Goal: Information Seeking & Learning: Learn about a topic

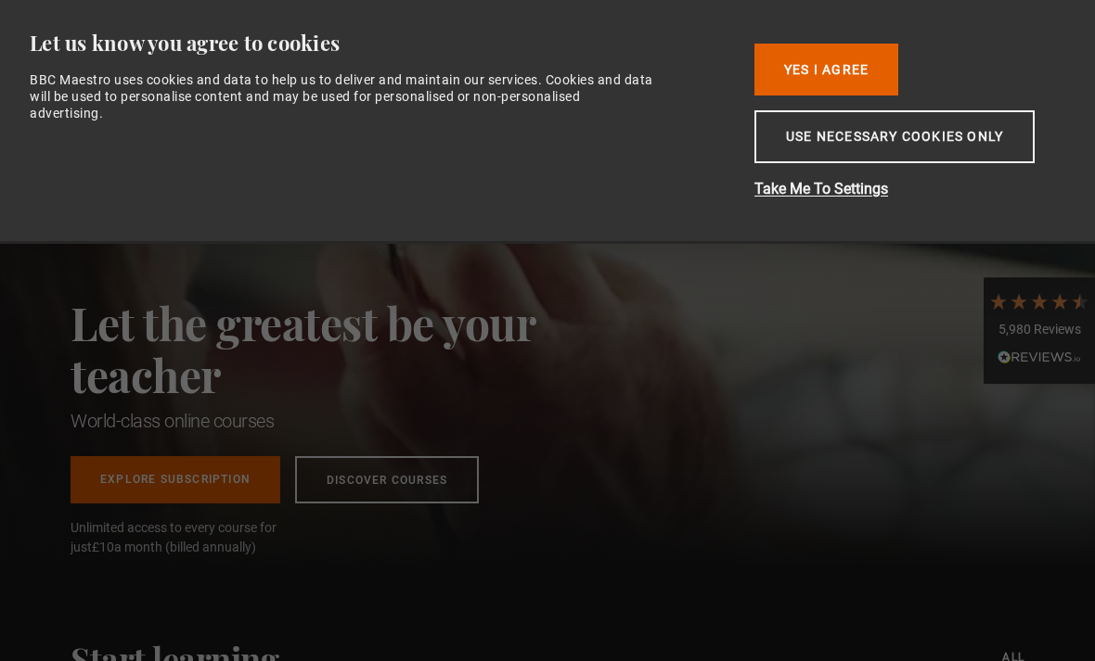
click at [850, 54] on button "Yes I Agree" at bounding box center [826, 70] width 144 height 52
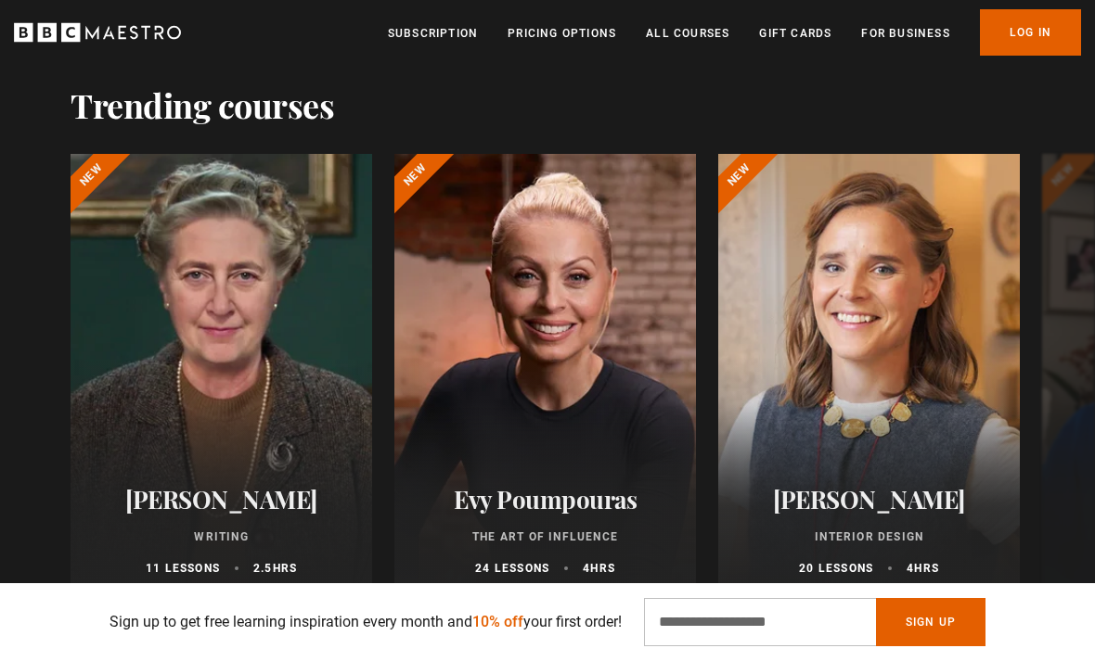
scroll to position [0, 210]
click at [202, 391] on div at bounding box center [222, 376] width 302 height 445
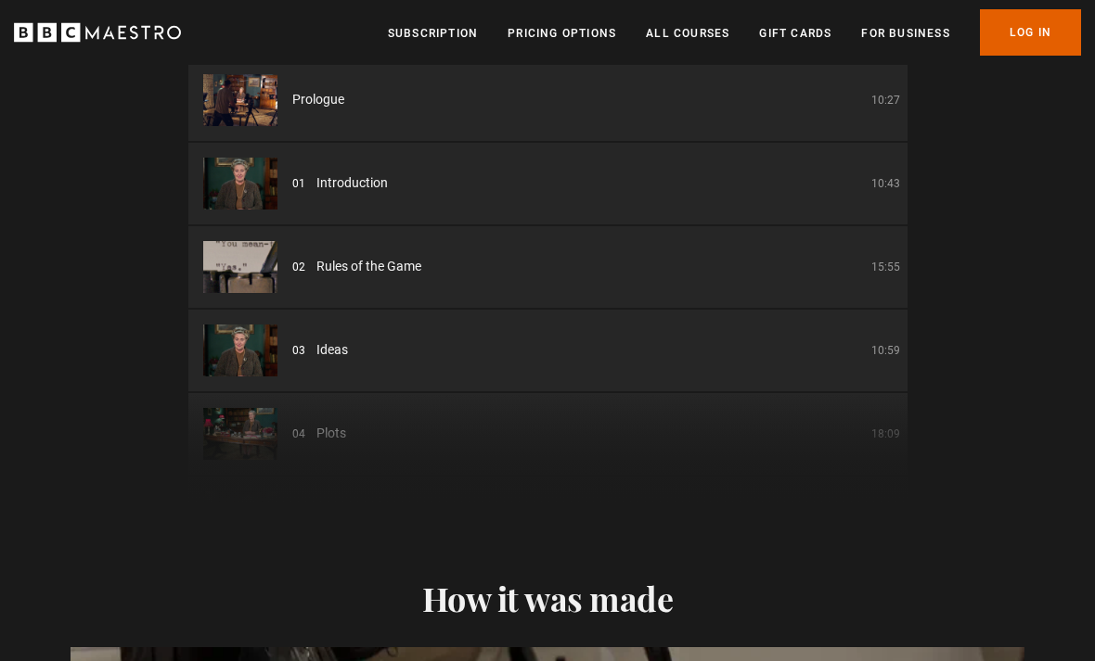
scroll to position [2967, 0]
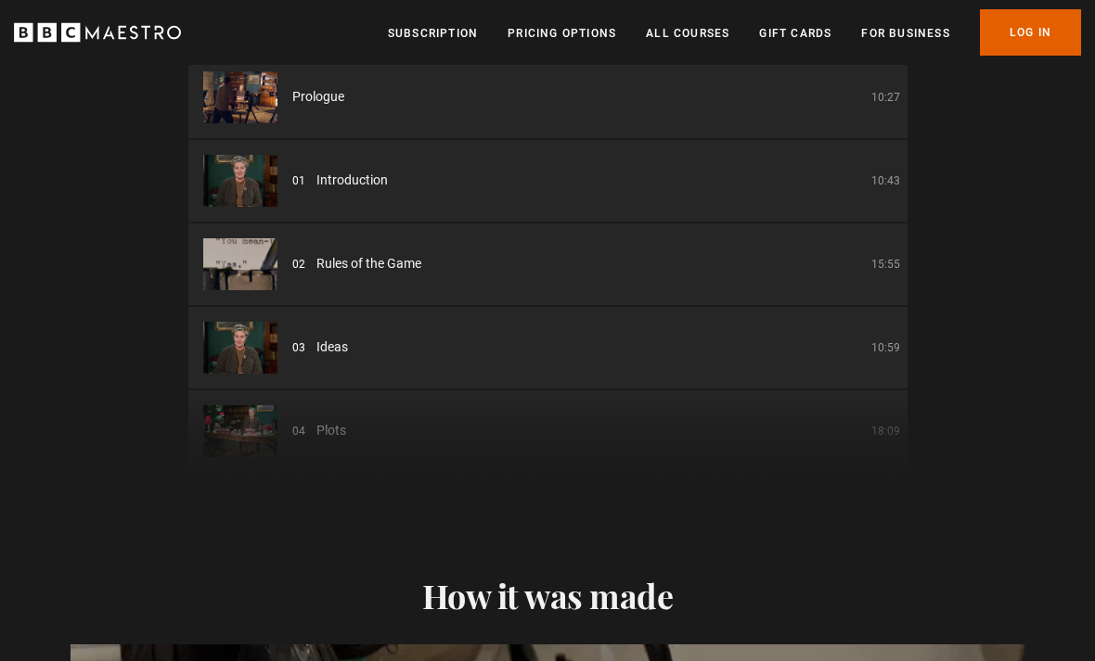
click at [878, 333] on li "03 Ideas 10:59" at bounding box center [547, 349] width 719 height 82
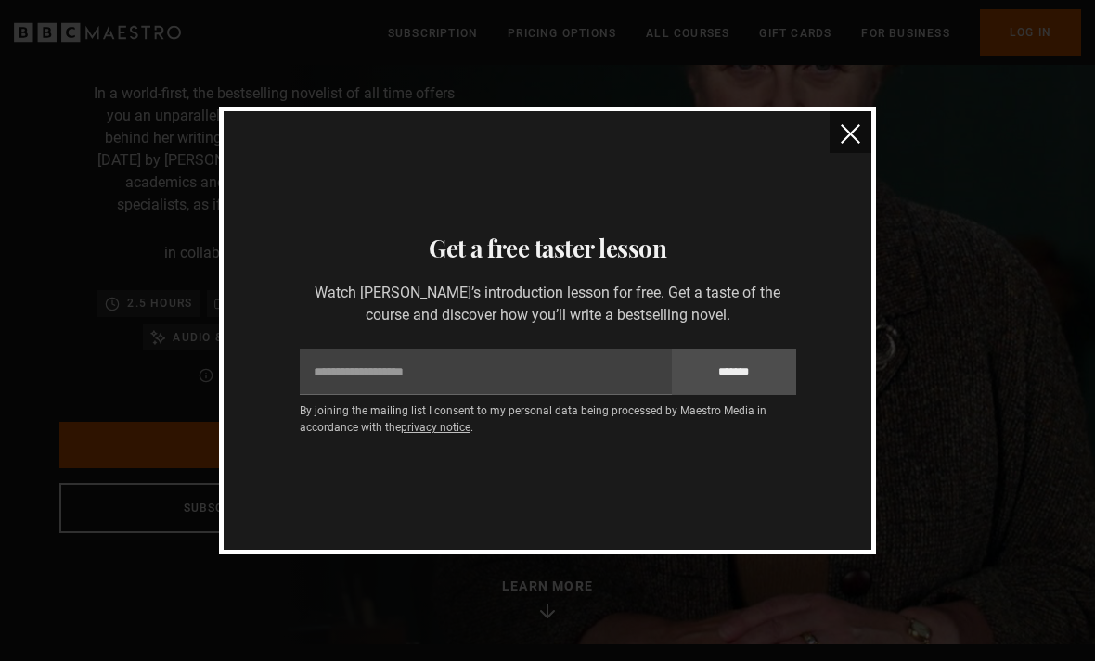
scroll to position [0, 0]
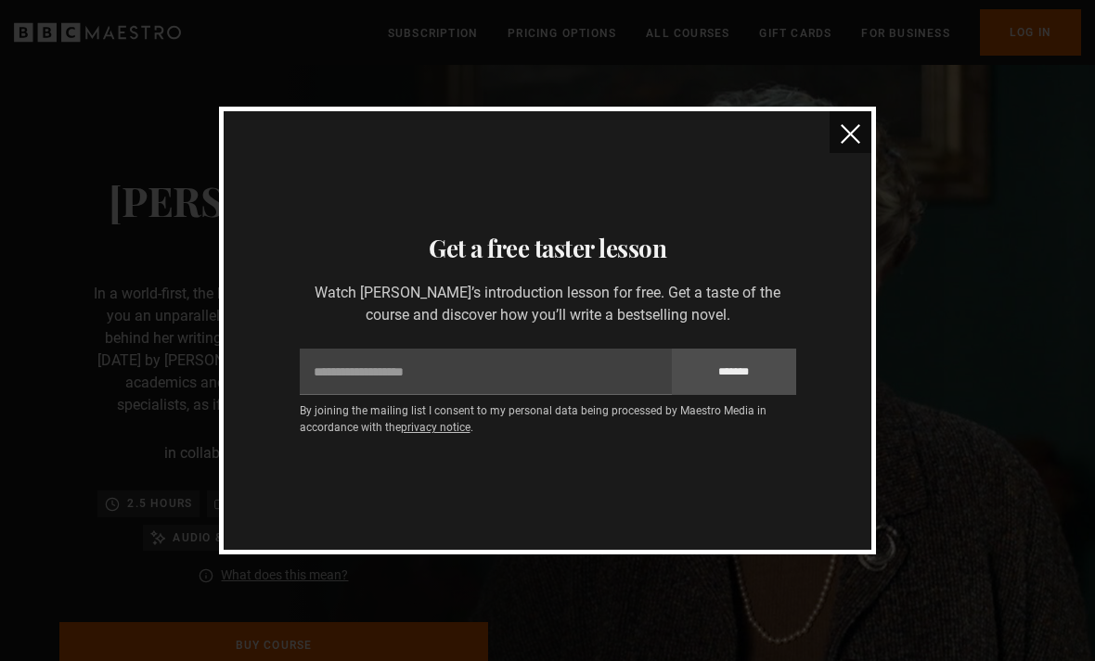
click at [853, 126] on img "close" at bounding box center [850, 133] width 19 height 19
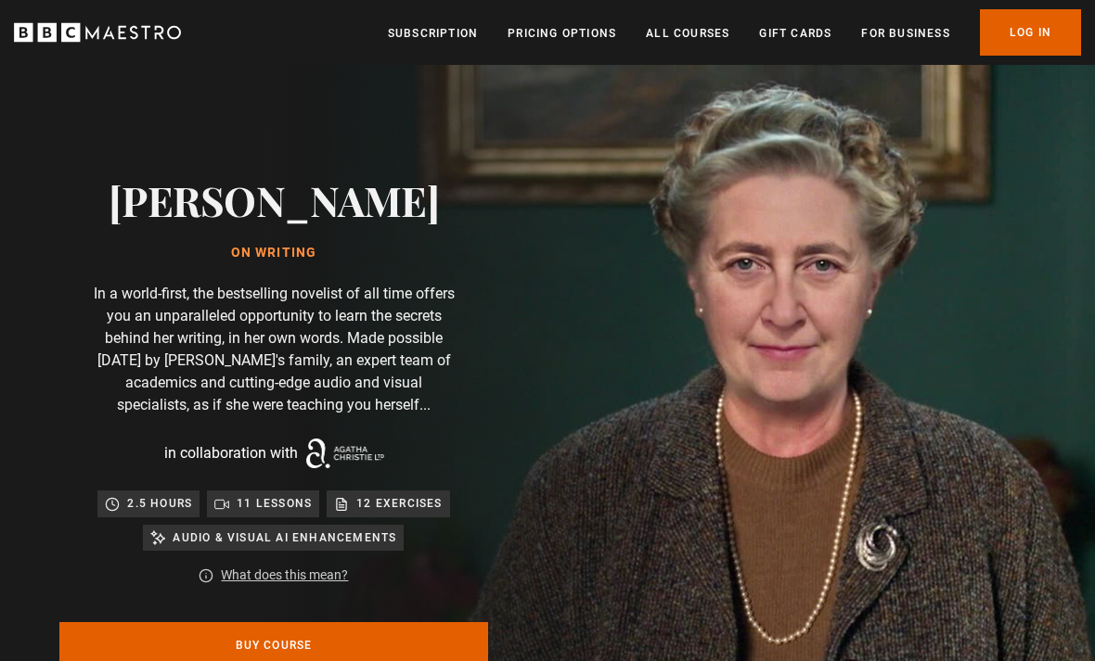
scroll to position [0, 419]
click at [435, 32] on link "Subscription" at bounding box center [433, 33] width 90 height 19
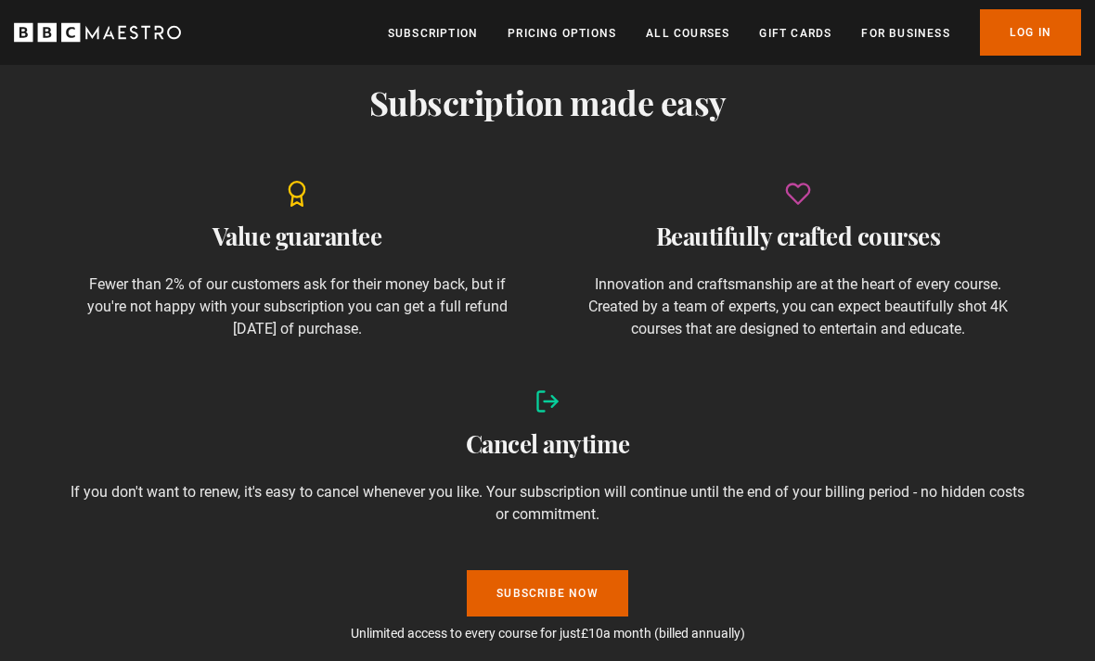
click at [223, 208] on div "Value guarantee Fewer than 2% of our customers ask for their money back, but if…" at bounding box center [297, 261] width 453 height 160
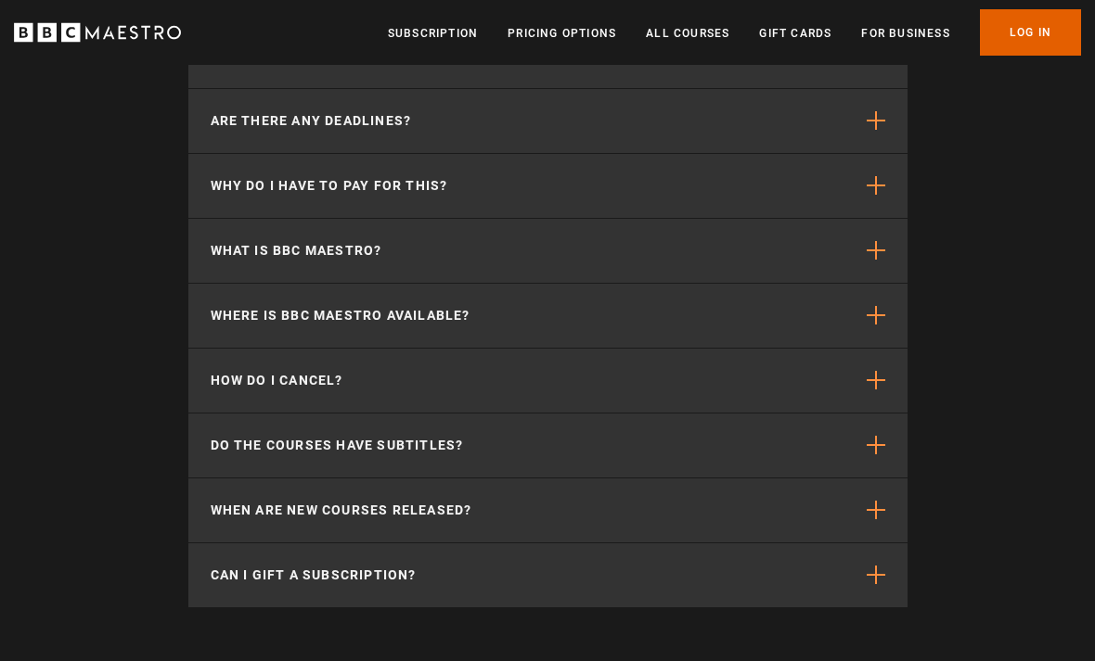
scroll to position [6218, 0]
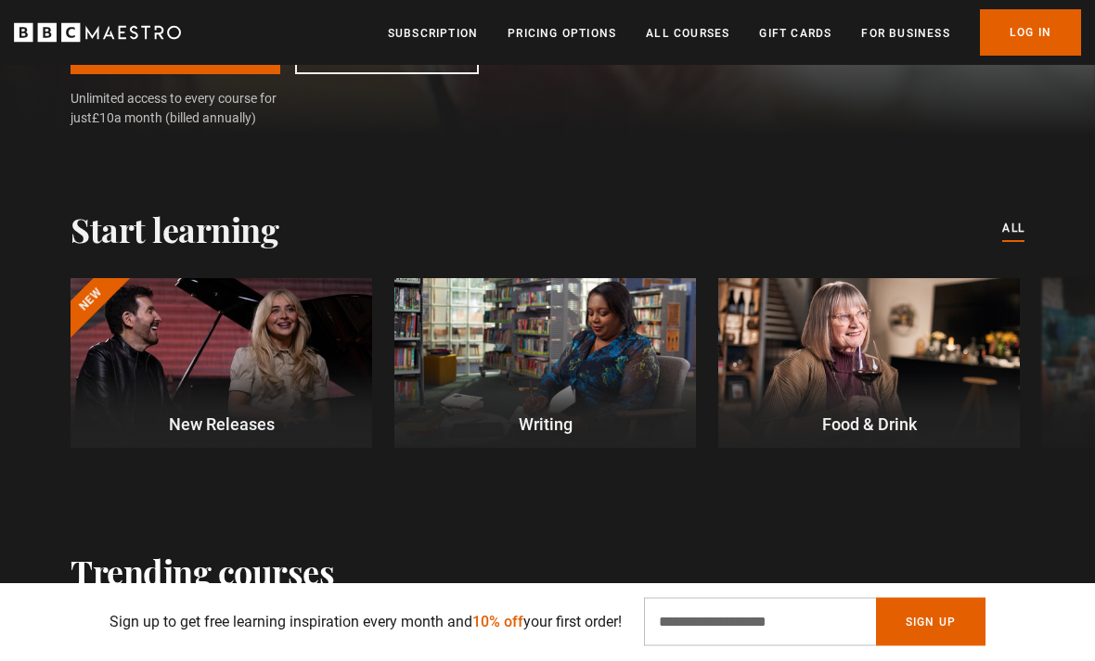
scroll to position [430, 0]
click at [599, 384] on div at bounding box center [545, 363] width 302 height 170
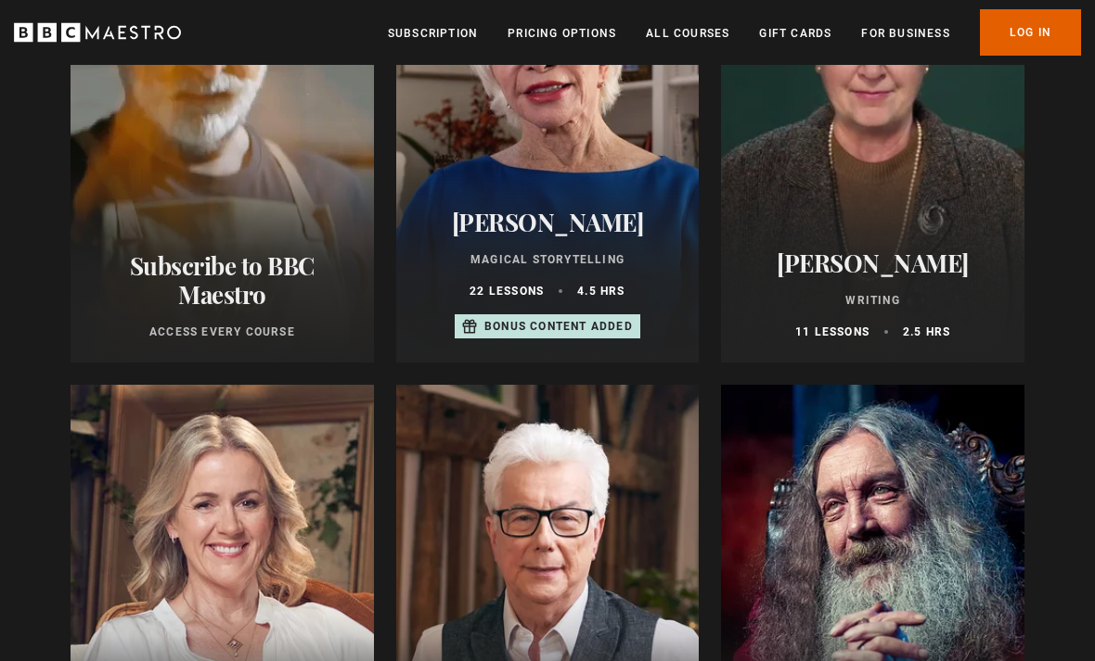
scroll to position [358, 0]
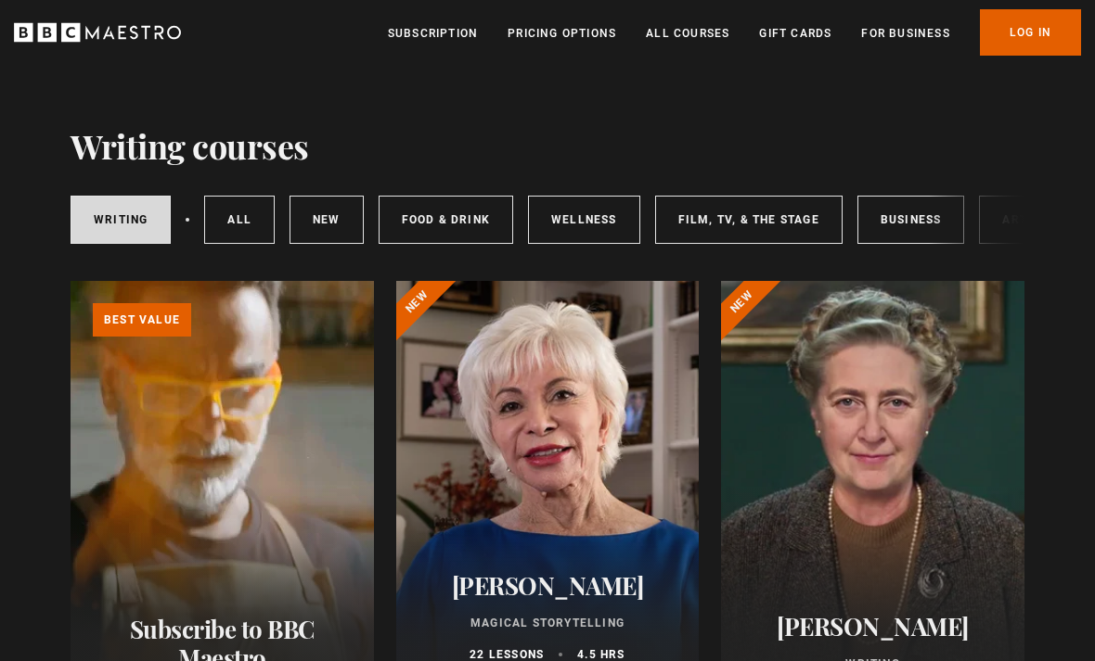
scroll to position [27, 0]
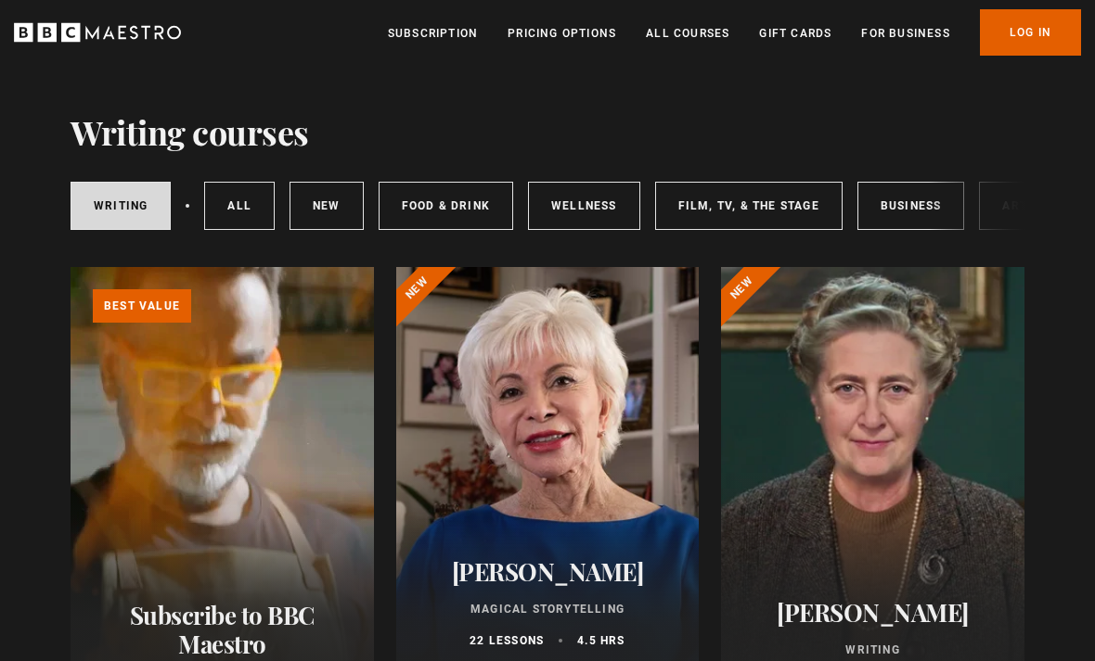
click at [893, 534] on div at bounding box center [872, 489] width 303 height 445
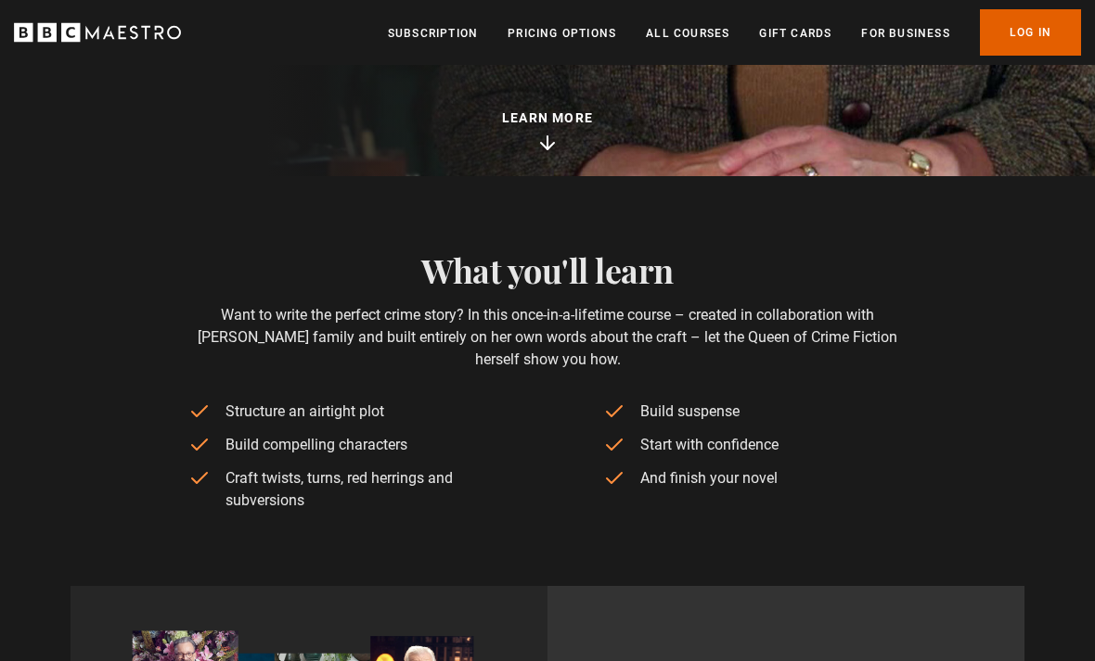
scroll to position [612, 0]
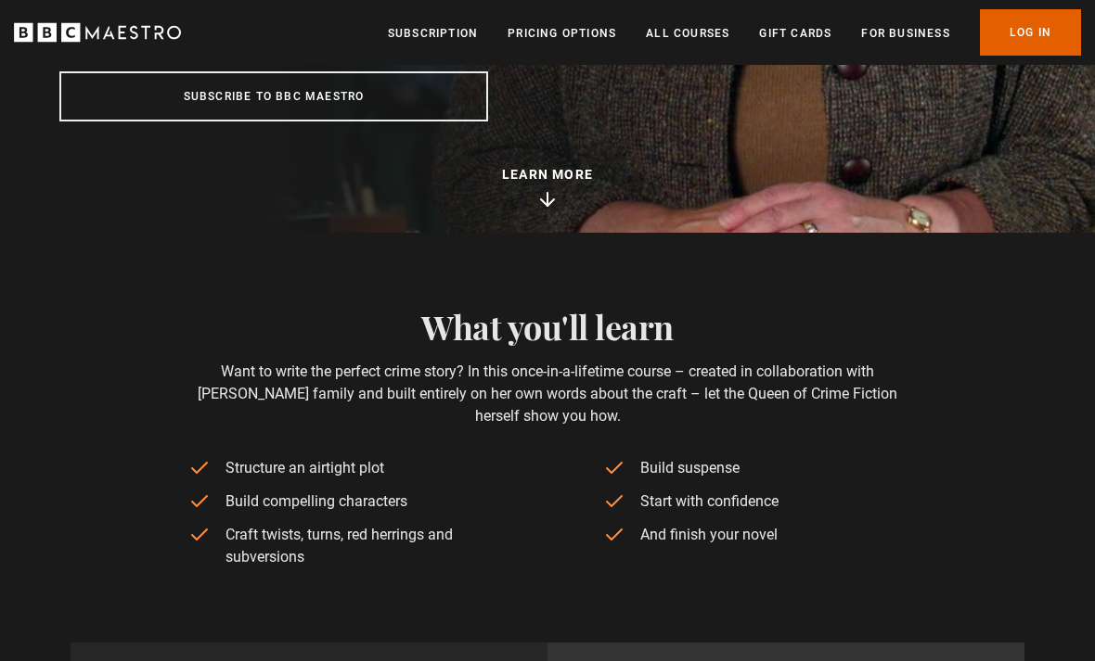
click at [562, 173] on p "Learn more about the course" at bounding box center [547, 174] width 91 height 19
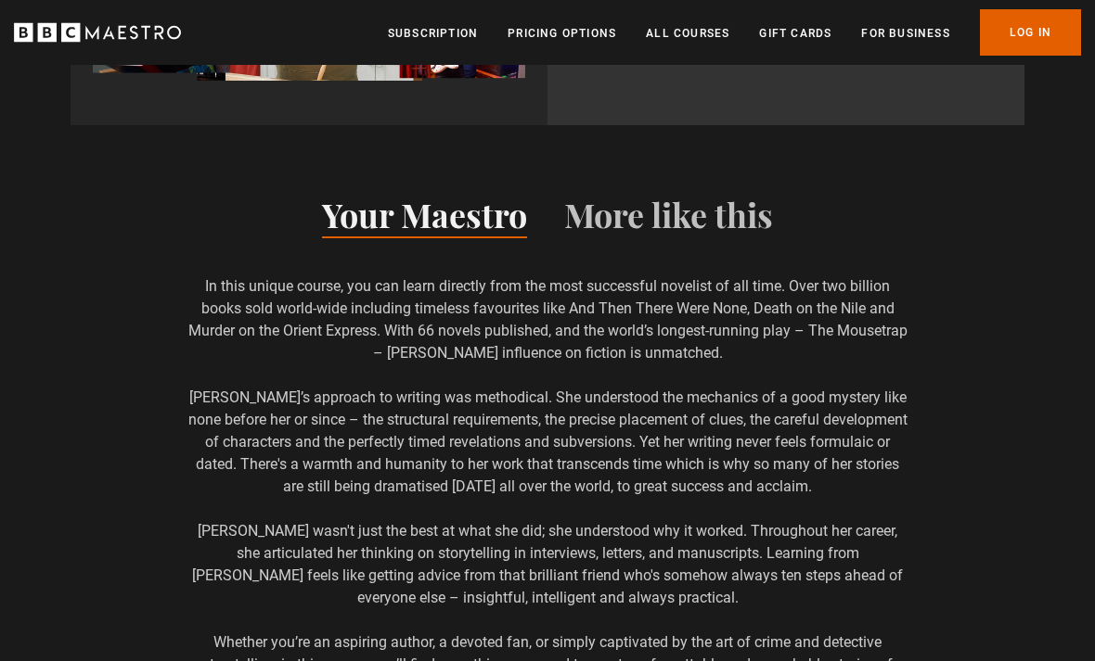
scroll to position [1410, 0]
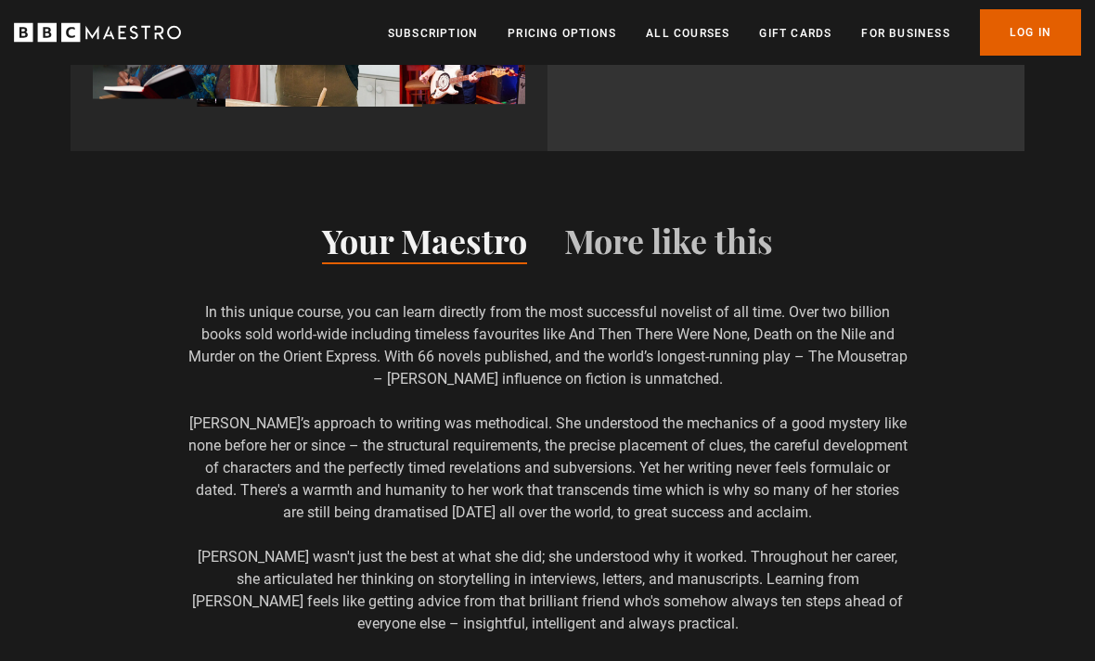
click at [766, 234] on button "More like this" at bounding box center [668, 244] width 209 height 39
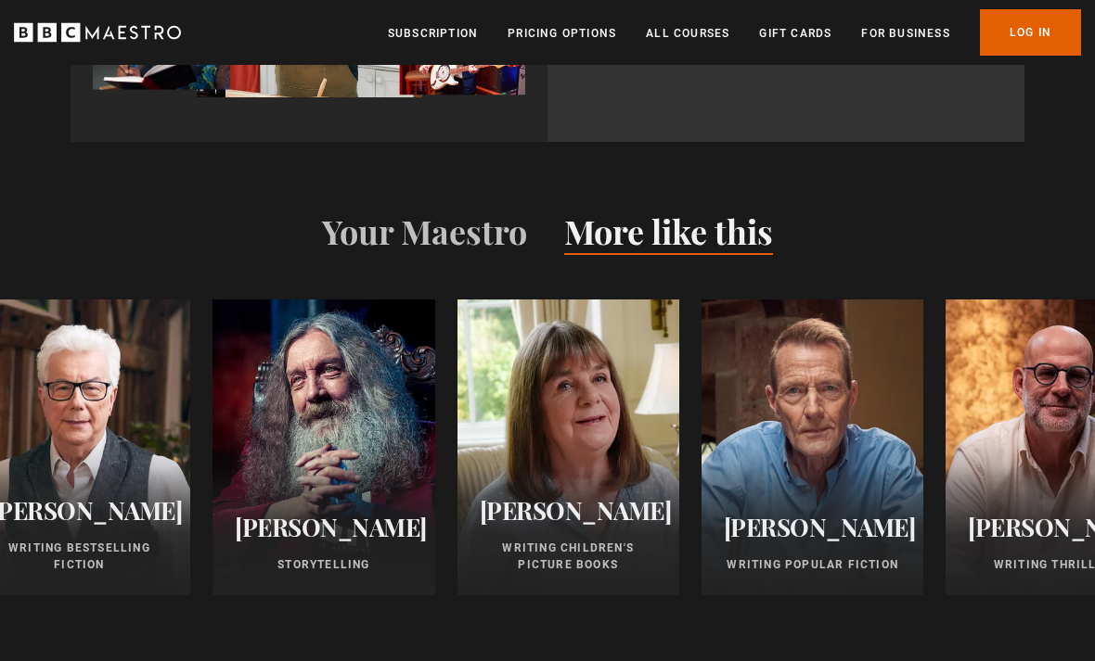
scroll to position [1405, 0]
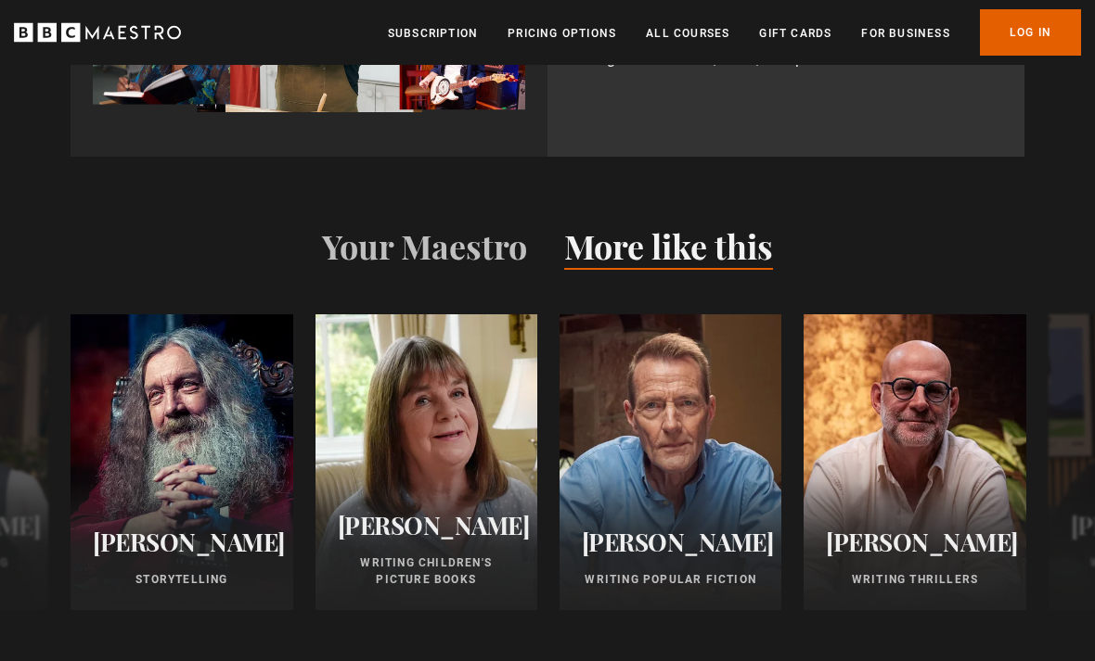
click at [464, 545] on div "Julia Donaldson Writing Children's Picture Books" at bounding box center [426, 550] width 222 height 122
click at [427, 514] on h2 "[PERSON_NAME]" at bounding box center [426, 525] width 177 height 29
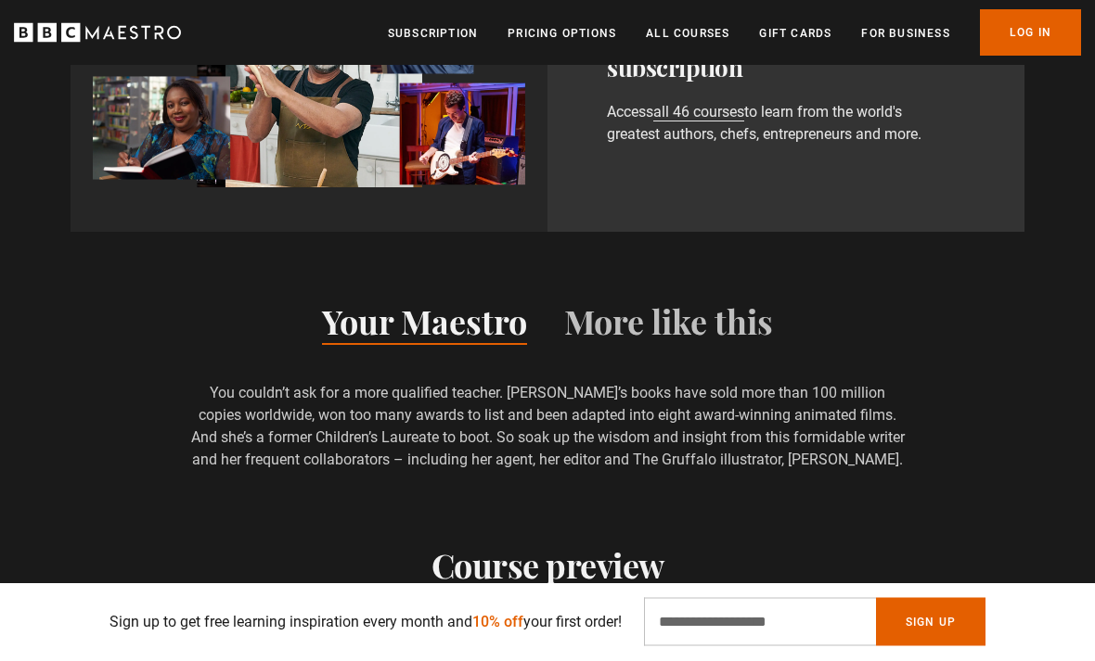
scroll to position [1124, 0]
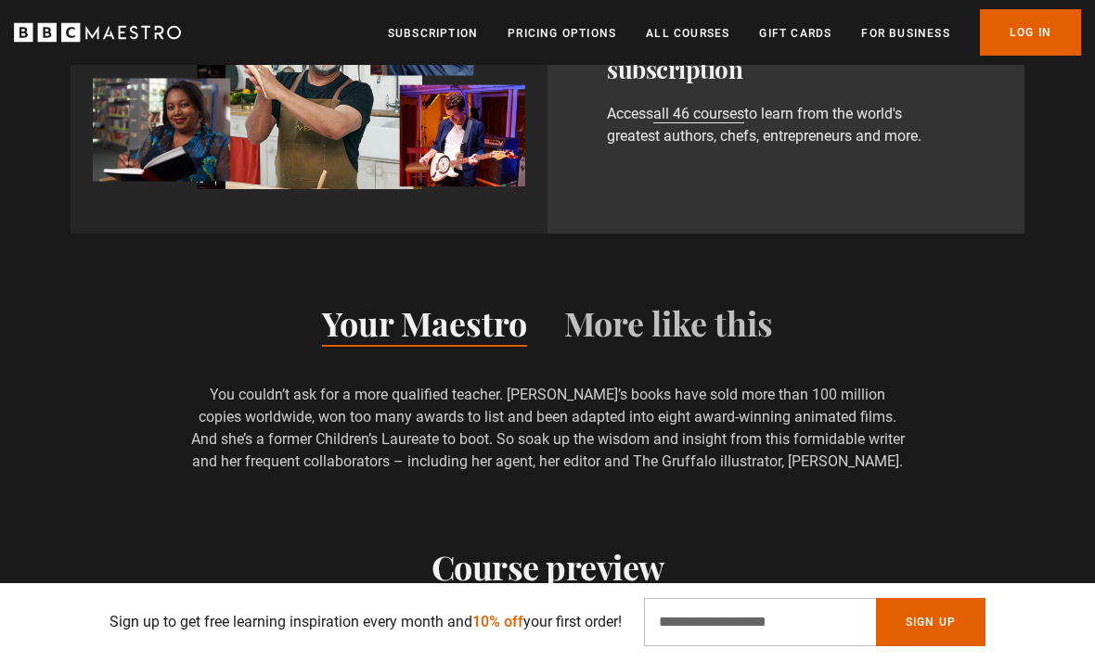
click at [726, 347] on button "More like this" at bounding box center [668, 327] width 209 height 39
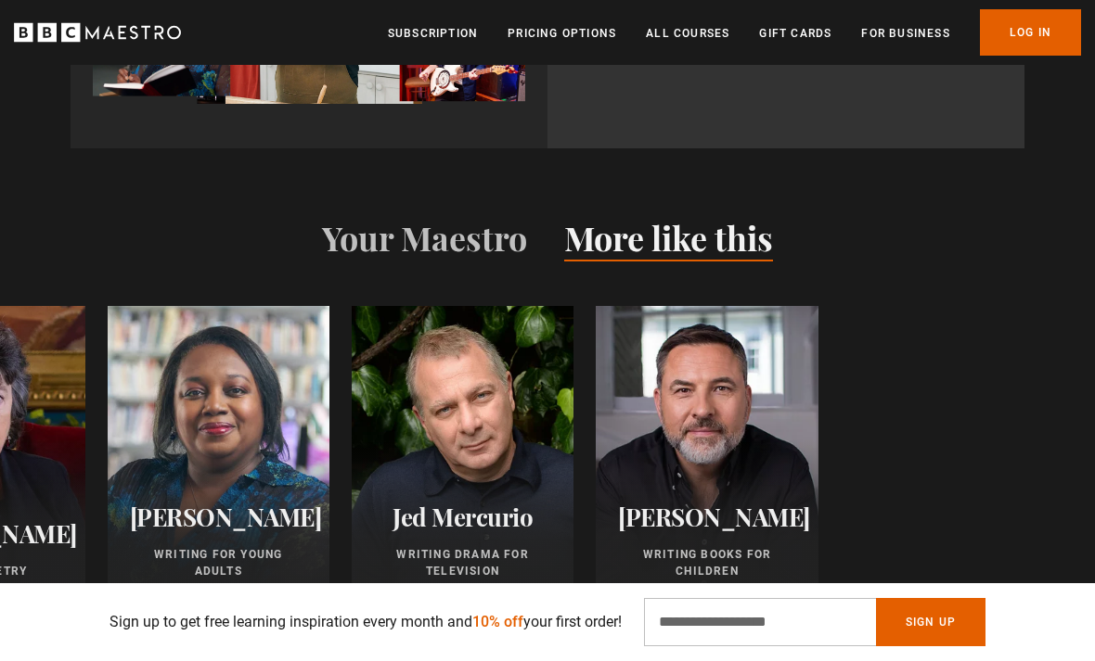
scroll to position [1213, 0]
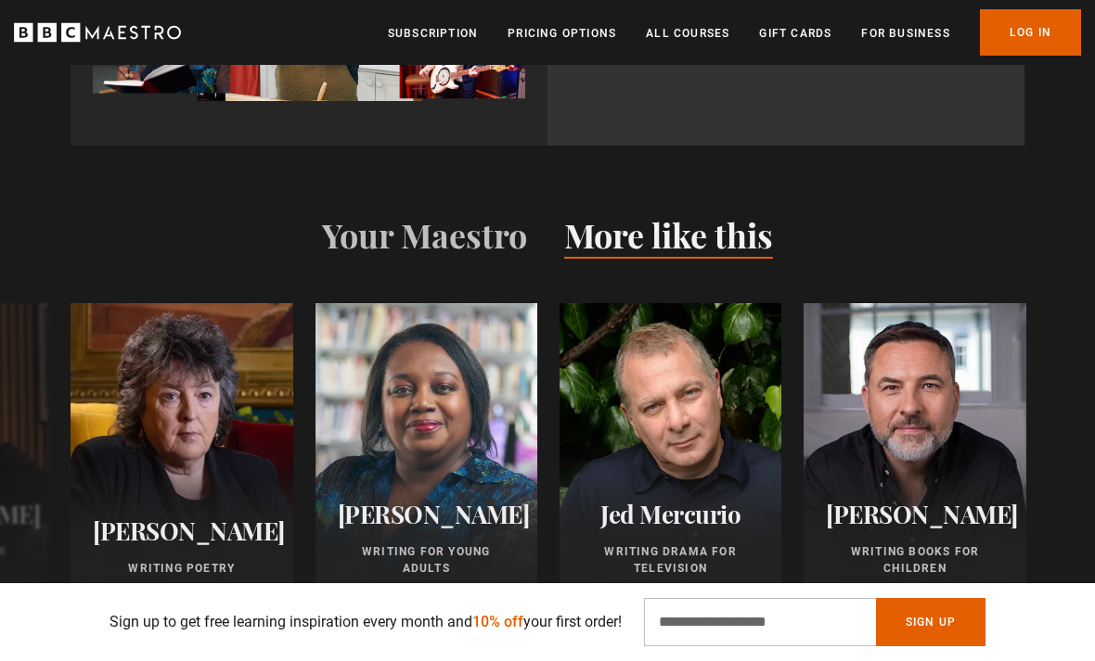
click at [944, 529] on h2 "[PERSON_NAME]" at bounding box center [914, 514] width 177 height 29
click at [920, 461] on div at bounding box center [914, 451] width 222 height 296
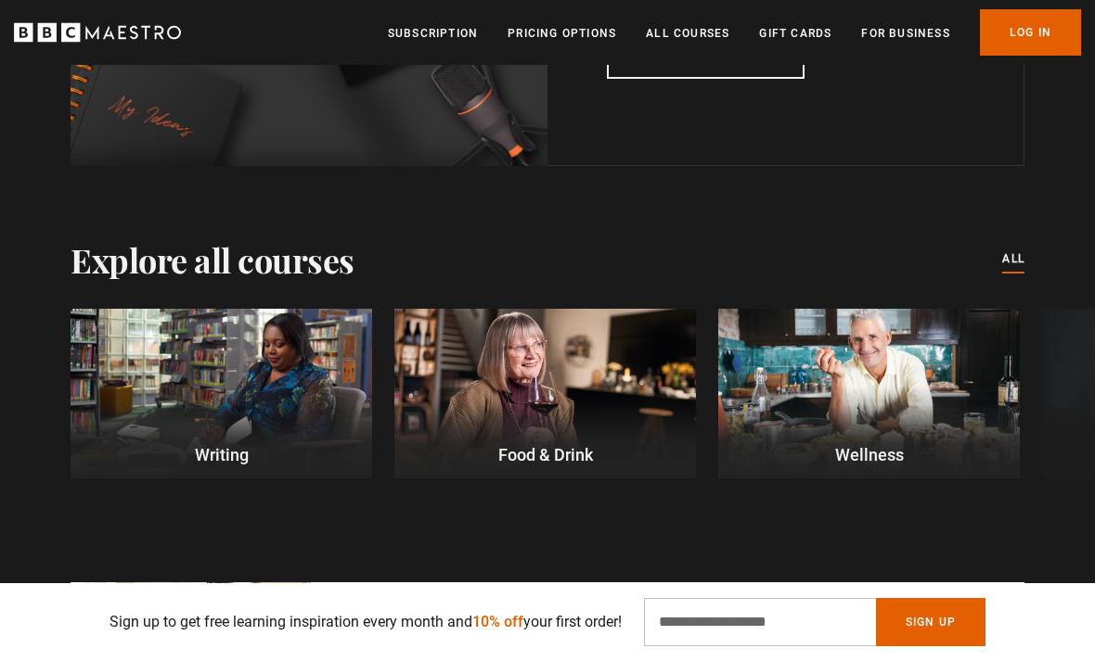
scroll to position [4361, 0]
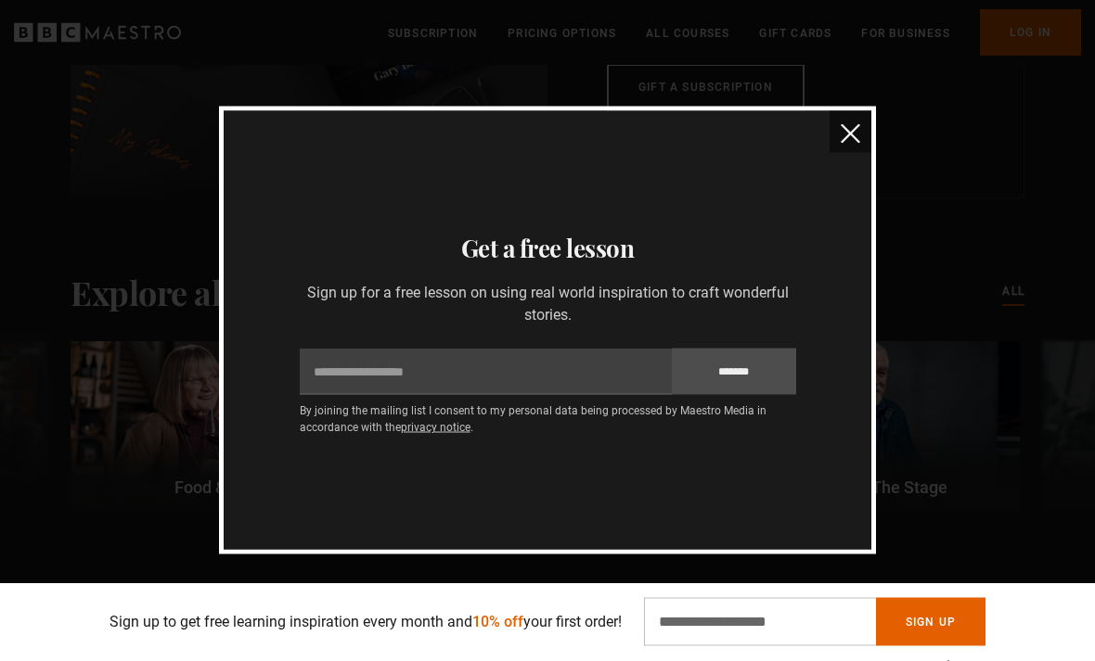
click at [867, 153] on button "close" at bounding box center [850, 132] width 42 height 42
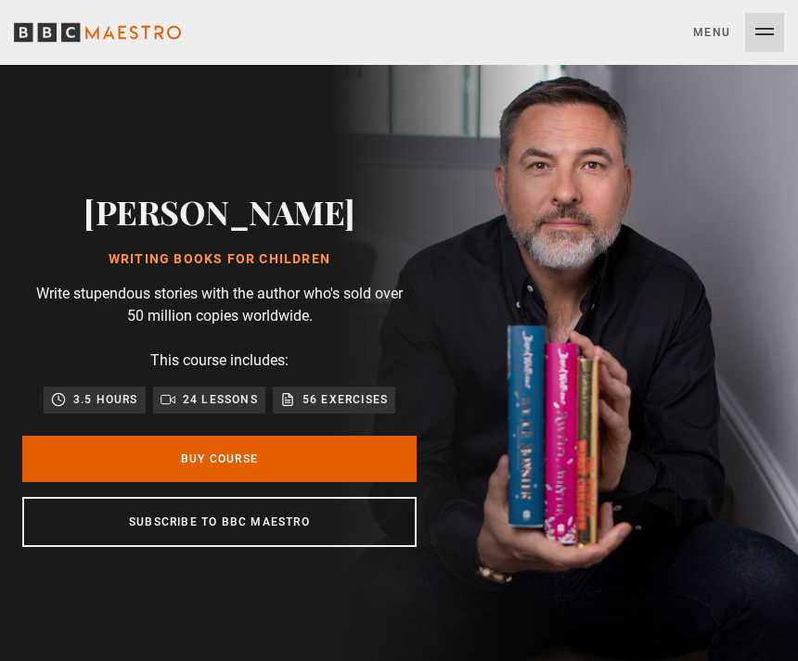
scroll to position [0, 738]
